Goal: Check status: Check status

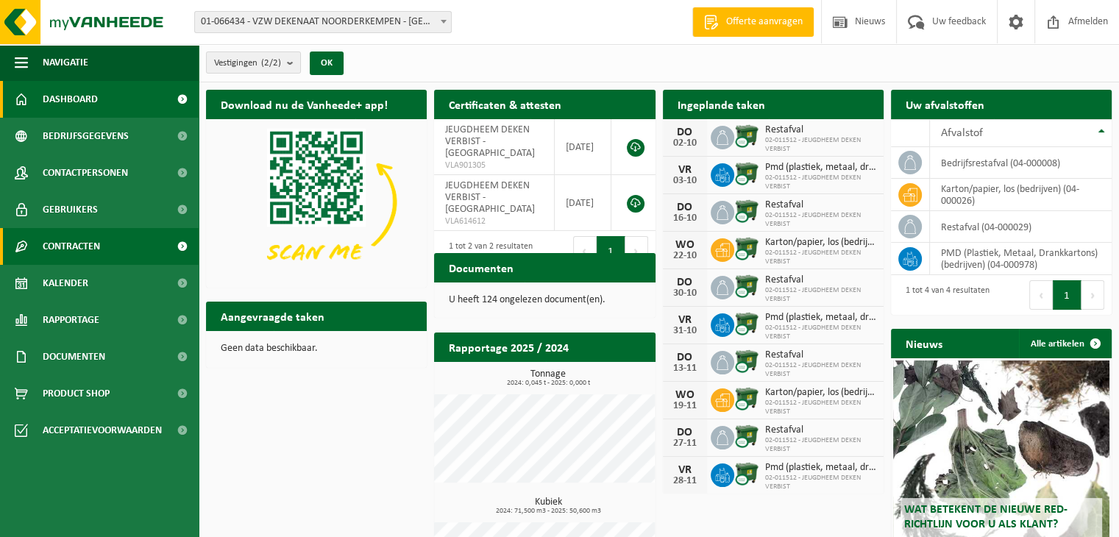
click at [93, 240] on span "Contracten" at bounding box center [71, 246] width 57 height 37
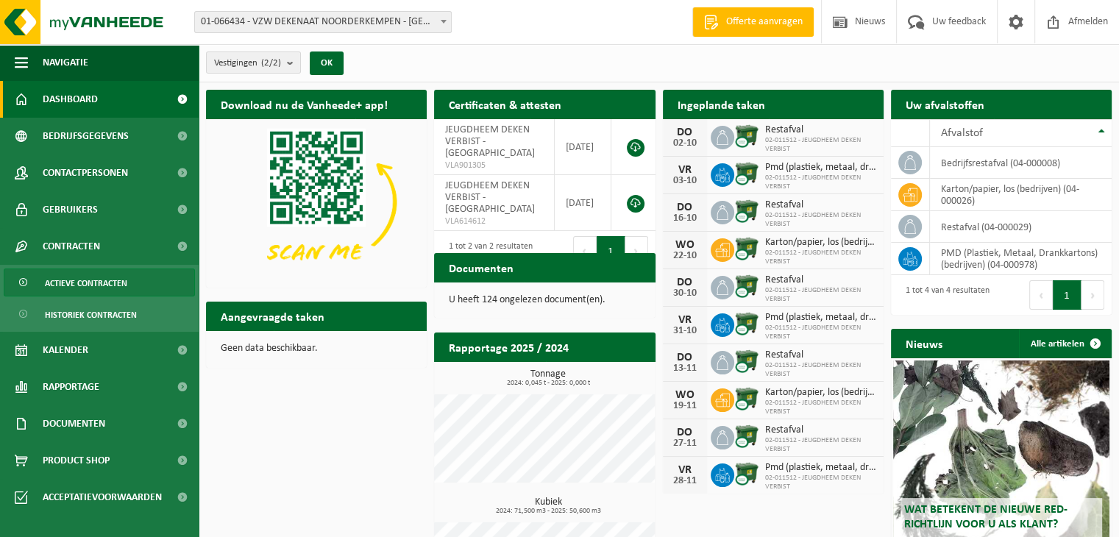
click at [93, 273] on span "Actieve contracten" at bounding box center [86, 283] width 82 height 28
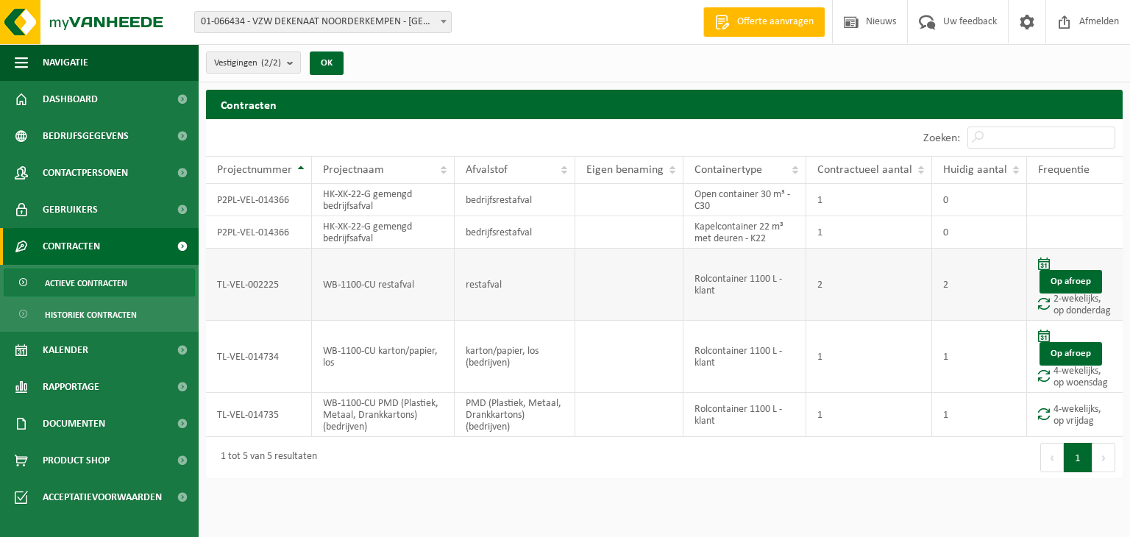
click at [741, 301] on td "Rolcontainer 1100 L - klant" at bounding box center [744, 285] width 123 height 72
click at [709, 299] on td "Rolcontainer 1100 L - klant" at bounding box center [744, 285] width 123 height 72
click at [744, 305] on td "Rolcontainer 1100 L - klant" at bounding box center [744, 285] width 123 height 72
click at [756, 285] on td "Rolcontainer 1100 L - klant" at bounding box center [744, 285] width 123 height 72
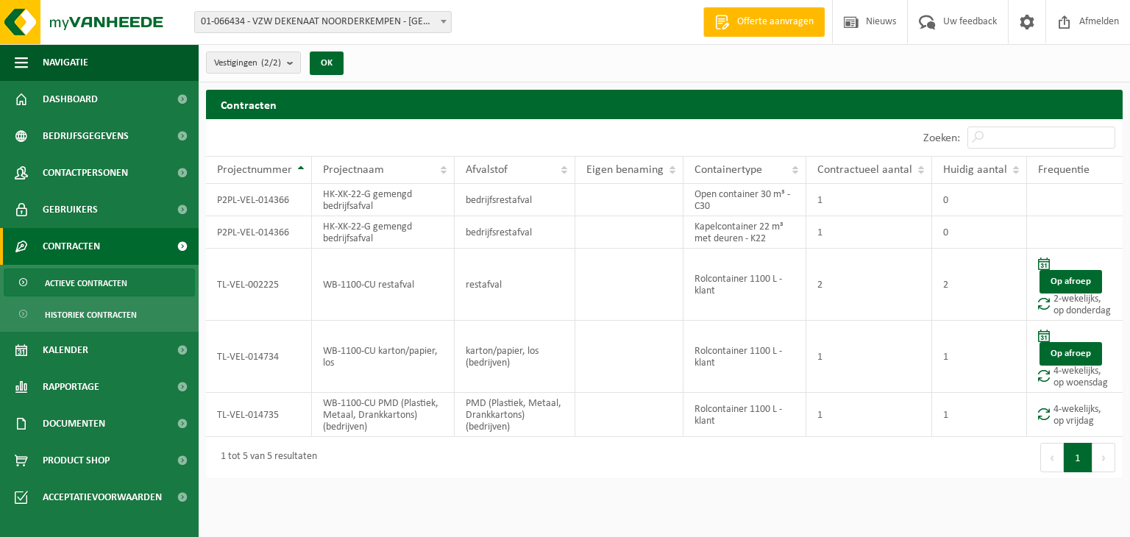
click at [1093, 469] on button "Volgende" at bounding box center [1103, 457] width 23 height 29
click at [1095, 467] on button "Volgende" at bounding box center [1103, 457] width 23 height 29
